Goal: Transaction & Acquisition: Subscribe to service/newsletter

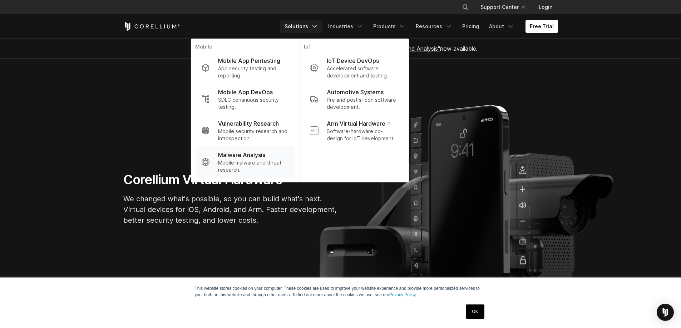
click at [248, 156] on p "Malware Analysis" at bounding box center [241, 155] width 47 height 9
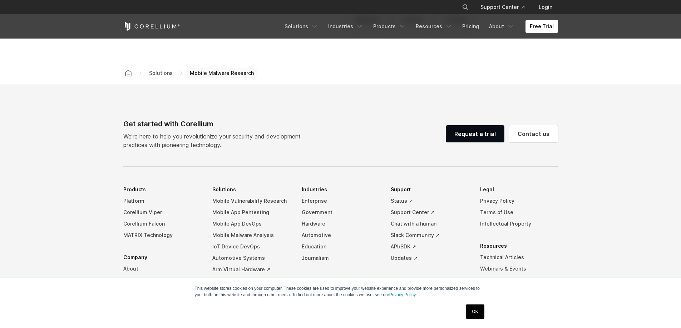
scroll to position [1813, 0]
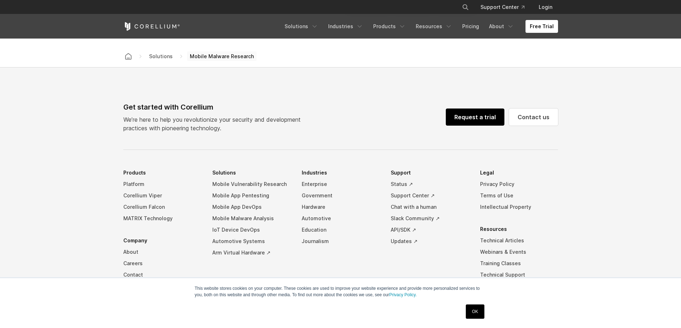
click at [480, 109] on link "Request a trial" at bounding box center [475, 117] width 59 height 17
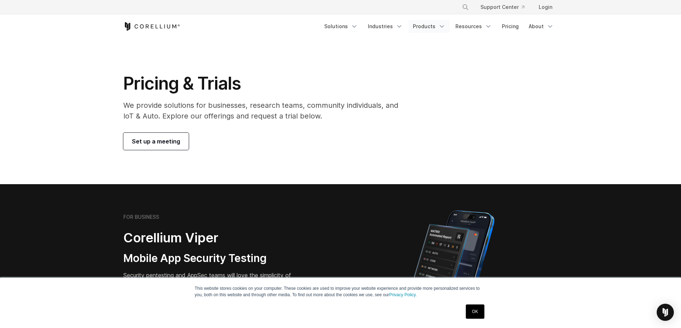
click at [423, 27] on link "Products" at bounding box center [428, 26] width 41 height 13
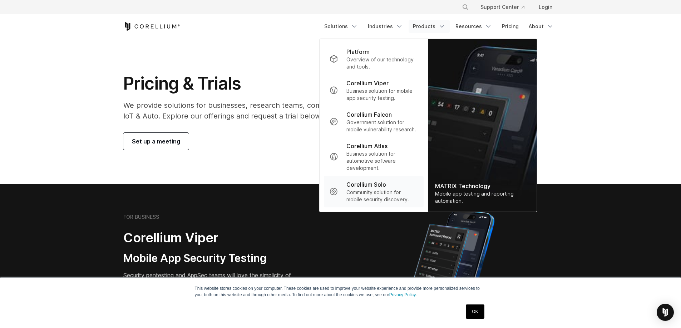
click at [393, 203] on p "Community solution for mobile security discovery." at bounding box center [381, 196] width 71 height 14
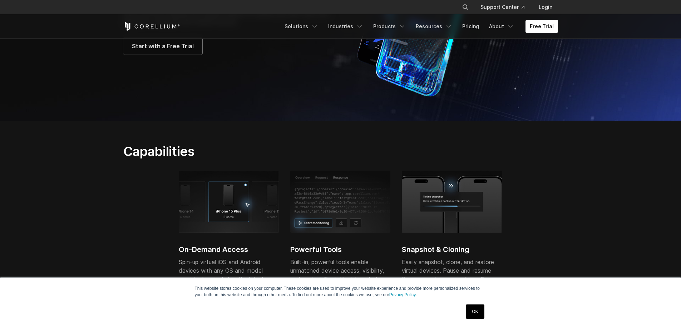
scroll to position [107, 0]
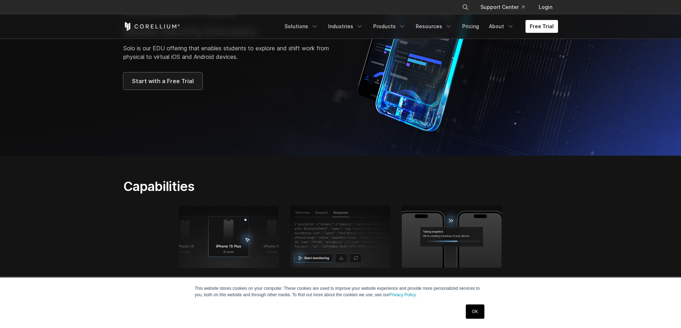
click at [174, 89] on link "Start with a Free Trial" at bounding box center [162, 81] width 79 height 17
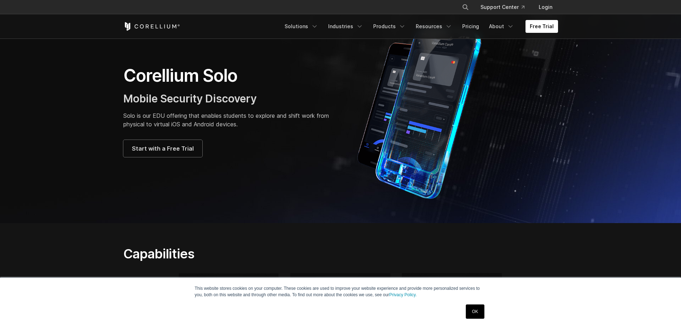
scroll to position [0, 0]
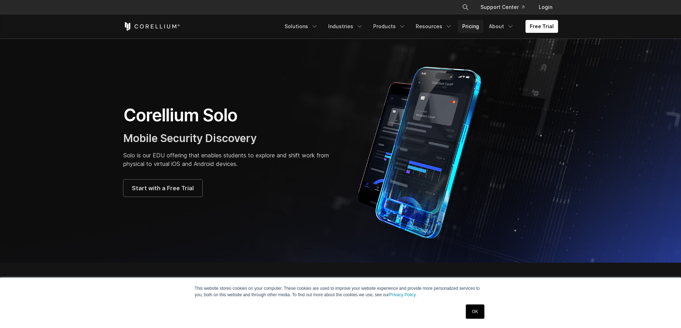
click at [469, 29] on link "Pricing" at bounding box center [470, 26] width 25 height 13
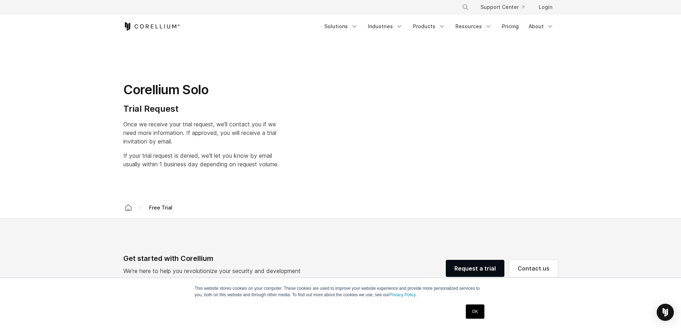
select select "**"
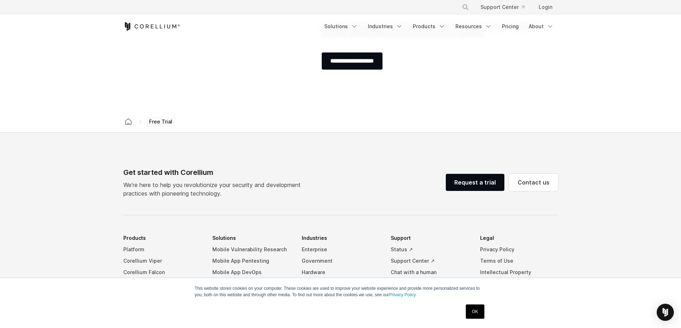
scroll to position [322, 0]
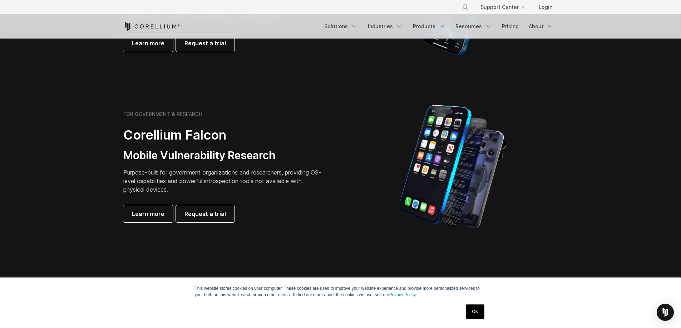
scroll to position [286, 0]
